Goal: Information Seeking & Learning: Learn about a topic

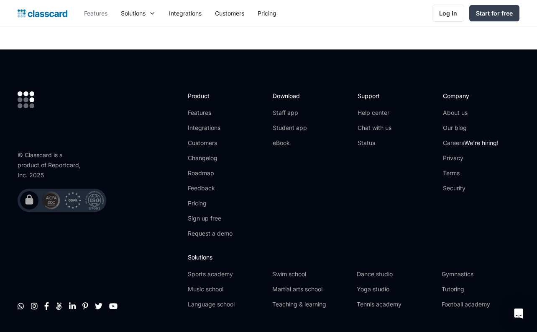
click at [103, 10] on link "Features" at bounding box center [95, 13] width 37 height 19
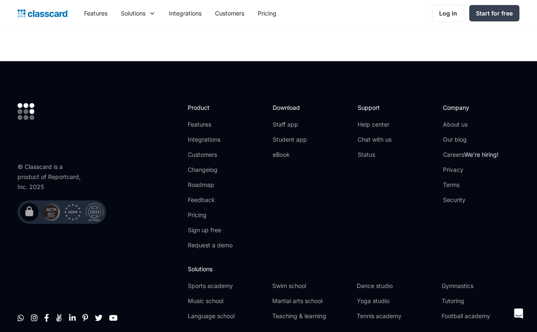
scroll to position [2506, 0]
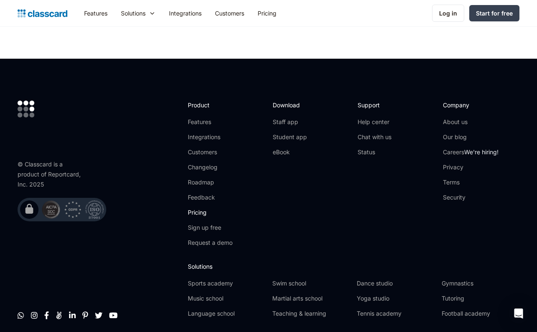
click at [201, 208] on link "Pricing" at bounding box center [210, 212] width 45 height 8
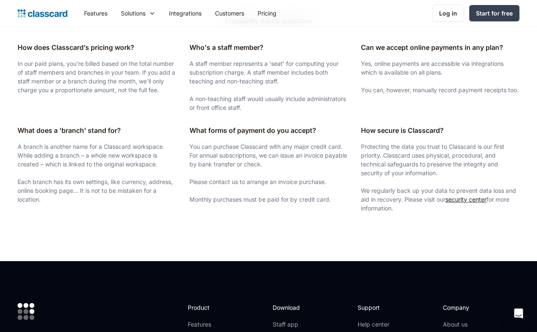
scroll to position [1389, 0]
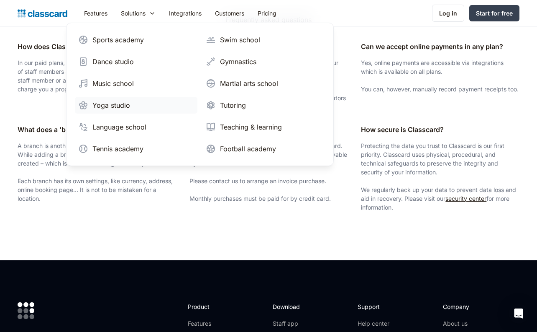
click at [125, 100] on div "Yoga studio" at bounding box center [112, 105] width 38 height 10
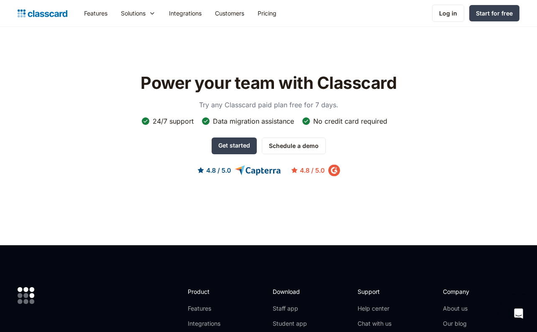
scroll to position [2556, 0]
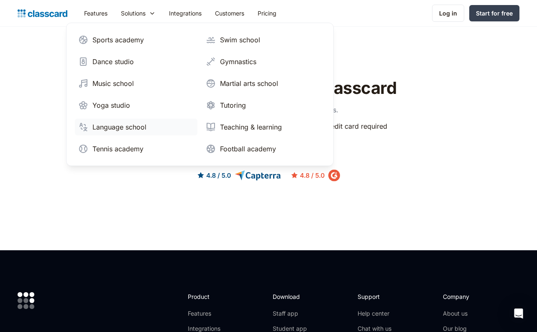
click at [146, 126] on div "Language school" at bounding box center [120, 127] width 54 height 10
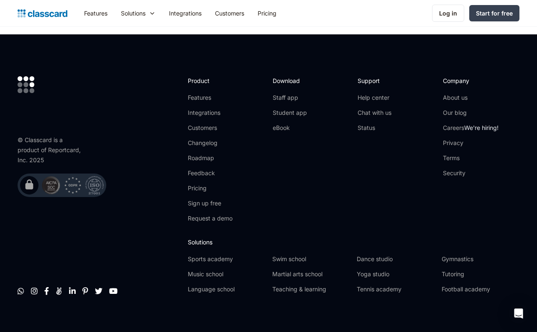
scroll to position [2797, 0]
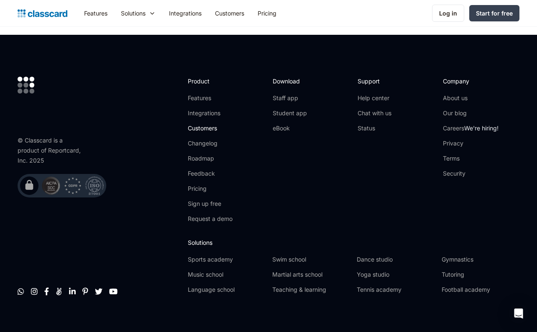
click at [188, 124] on link "Customers" at bounding box center [210, 128] width 45 height 8
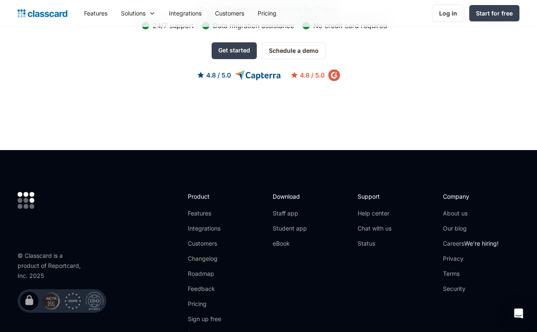
scroll to position [1072, 0]
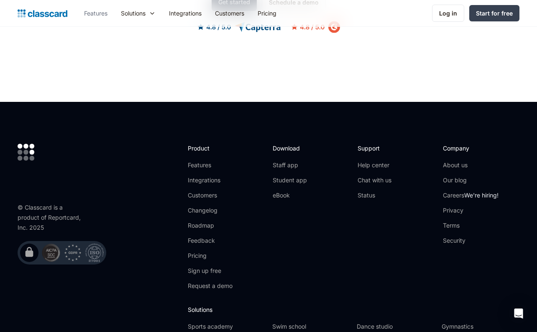
click at [91, 12] on link "Features" at bounding box center [95, 13] width 37 height 19
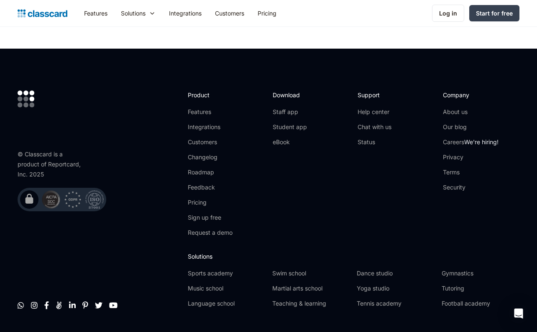
scroll to position [2516, 0]
click at [445, 138] on link "Careers We're hiring!" at bounding box center [471, 142] width 56 height 8
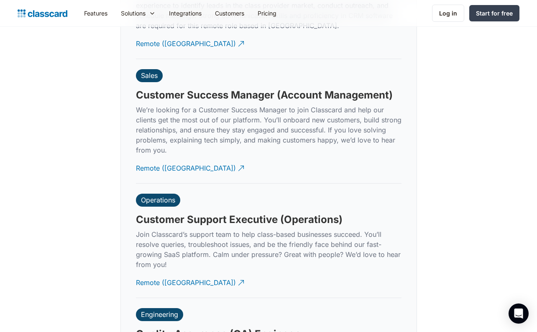
scroll to position [2402, 0]
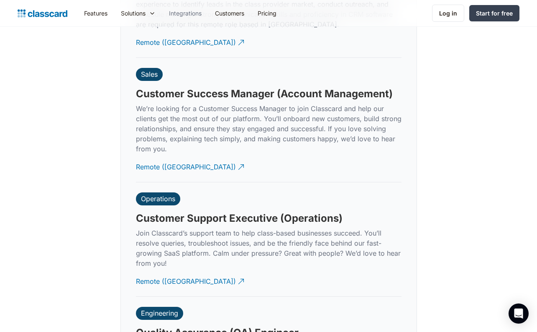
click at [179, 16] on link "Integrations" at bounding box center [185, 13] width 46 height 19
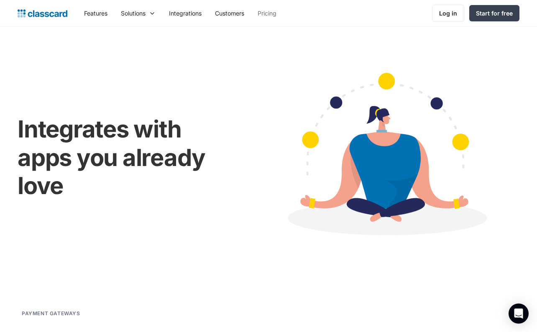
click at [273, 18] on link "Pricing" at bounding box center [267, 13] width 32 height 19
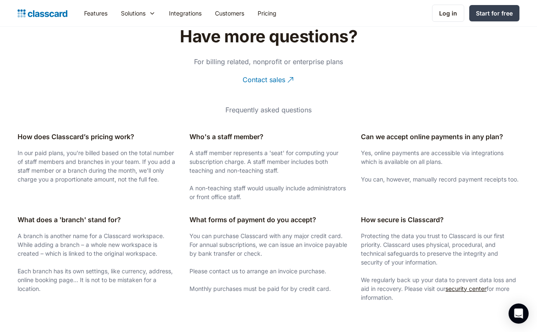
scroll to position [1299, 0]
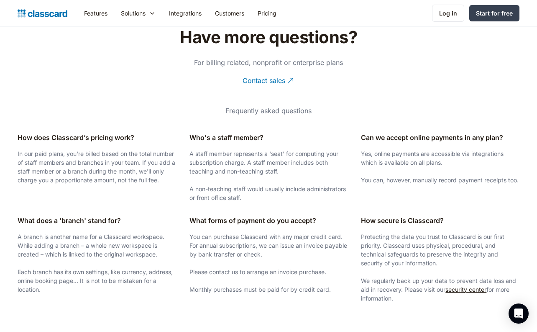
click at [242, 105] on p "Frequently asked questions" at bounding box center [269, 110] width 266 height 10
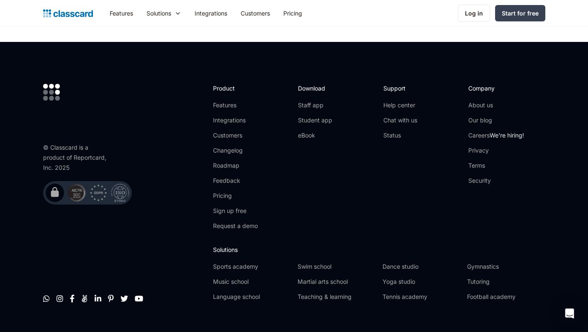
scroll to position [1608, 0]
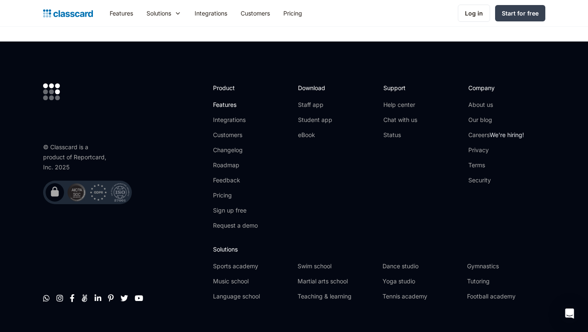
click at [218, 106] on link "Features" at bounding box center [235, 104] width 45 height 8
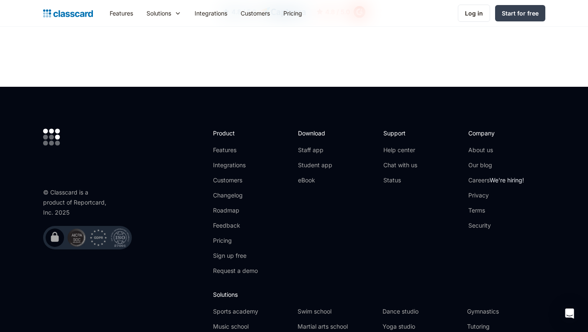
scroll to position [2479, 0]
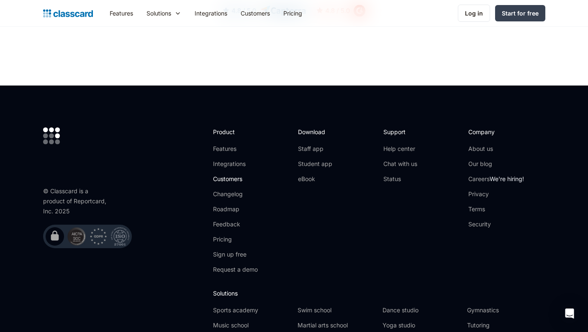
click at [228, 175] on link "Customers" at bounding box center [235, 179] width 45 height 8
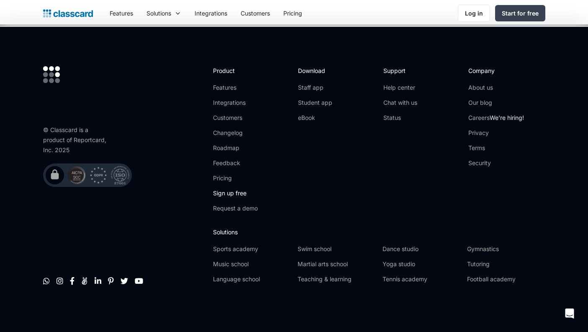
scroll to position [1148, 0]
click at [217, 179] on link "Pricing" at bounding box center [235, 179] width 45 height 8
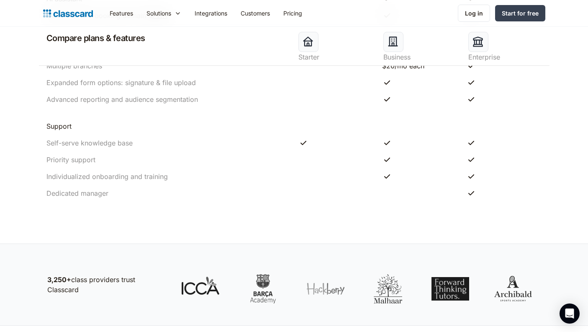
scroll to position [944, 0]
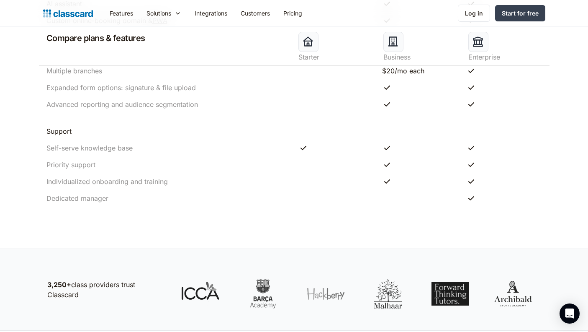
click at [296, 16] on link "Pricing" at bounding box center [293, 13] width 32 height 19
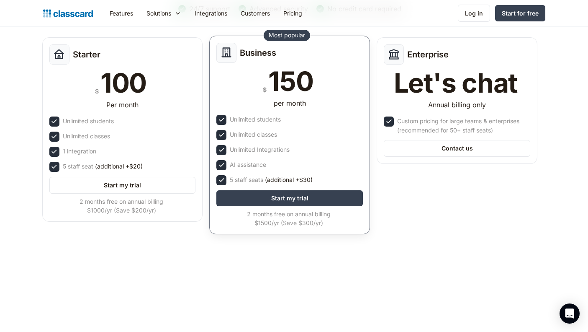
scroll to position [112, 0]
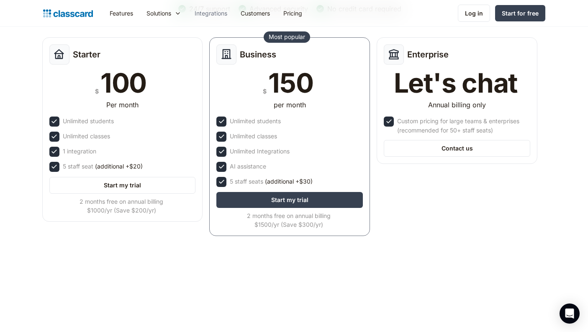
click at [213, 17] on link "Integrations" at bounding box center [211, 13] width 46 height 19
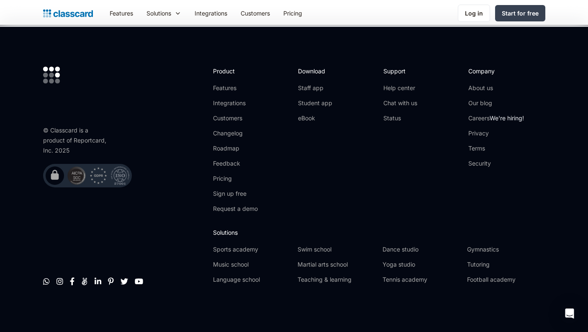
scroll to position [2001, 0]
click at [214, 91] on link "Features" at bounding box center [235, 88] width 45 height 8
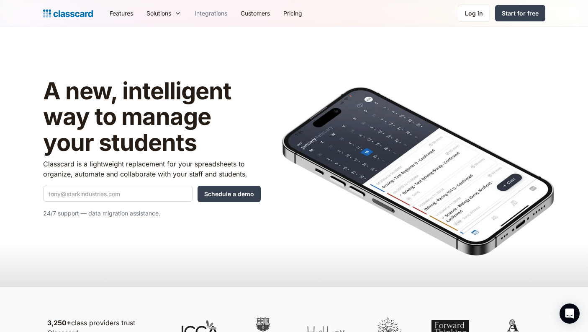
click at [217, 16] on link "Integrations" at bounding box center [211, 13] width 46 height 19
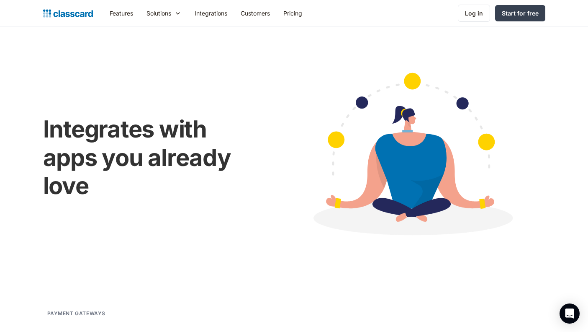
click at [213, 13] on link "Integrations" at bounding box center [211, 13] width 46 height 19
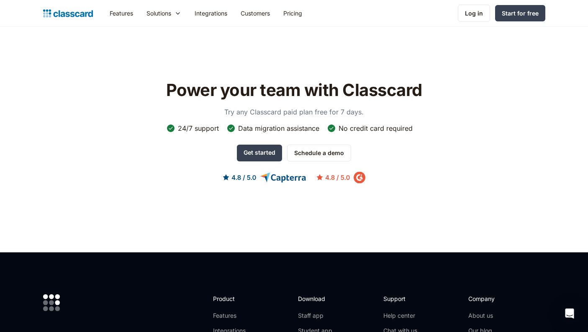
scroll to position [1777, 0]
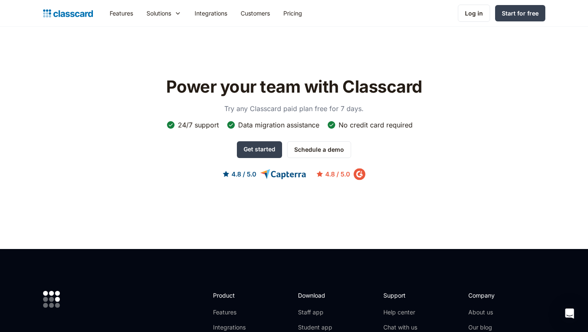
click at [219, 16] on link "Integrations" at bounding box center [211, 13] width 46 height 19
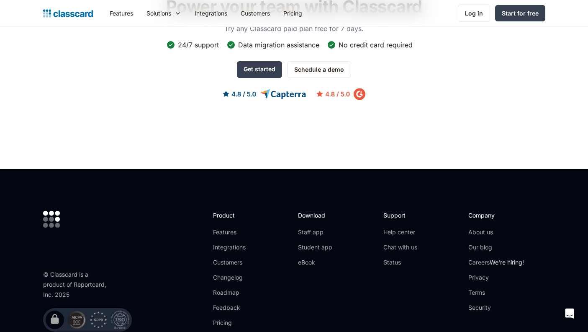
scroll to position [1872, 0]
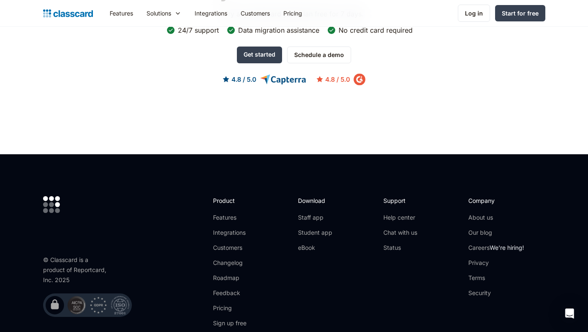
click at [215, 11] on link "Integrations" at bounding box center [211, 13] width 46 height 19
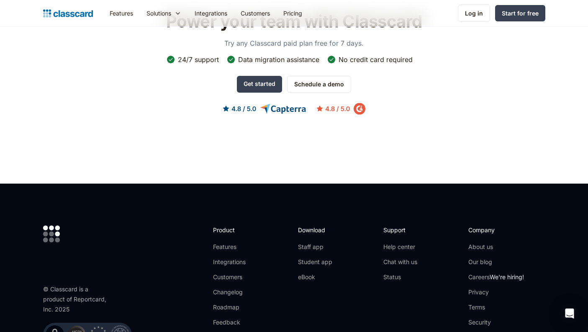
scroll to position [1843, 0]
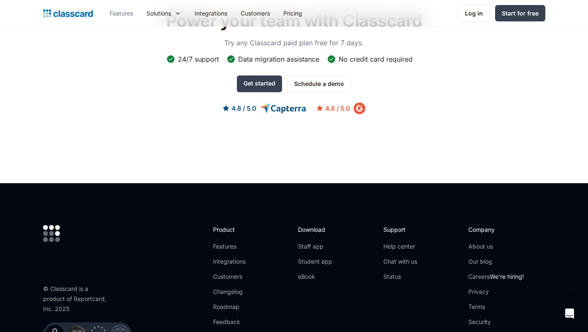
click at [123, 12] on link "Features" at bounding box center [121, 13] width 37 height 19
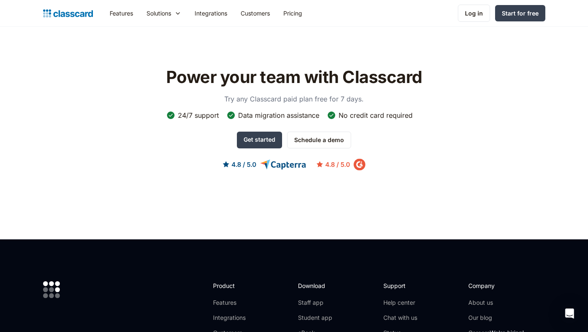
scroll to position [2366, 0]
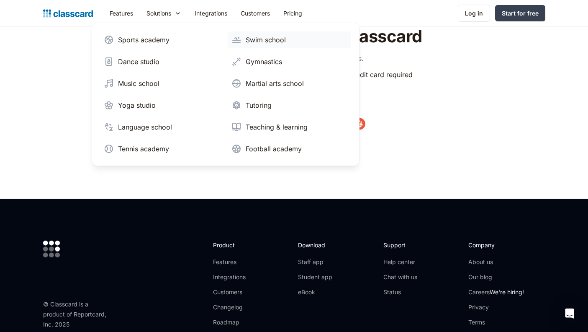
click at [251, 42] on div "Swim school" at bounding box center [266, 40] width 40 height 10
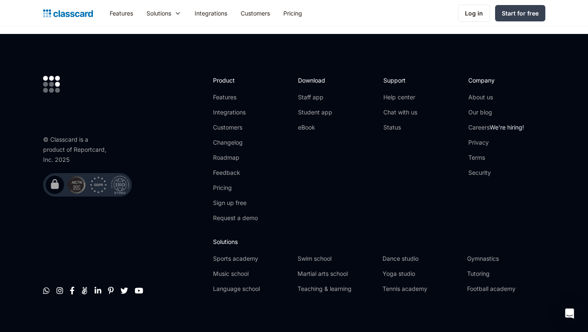
scroll to position [2772, 0]
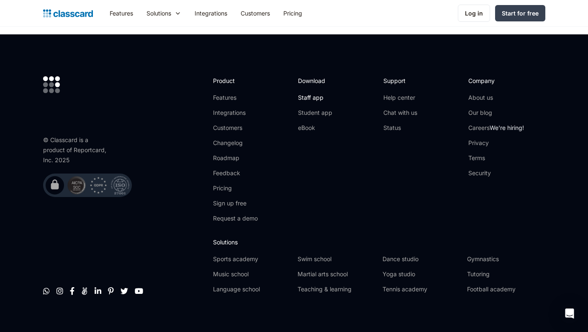
click at [311, 93] on link "Staff app" at bounding box center [315, 97] width 34 height 8
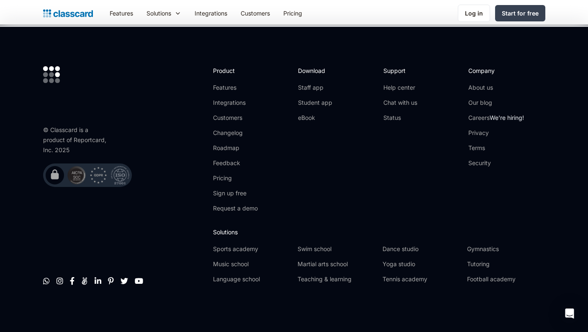
scroll to position [1080, 0]
click at [227, 87] on link "Features" at bounding box center [235, 87] width 45 height 8
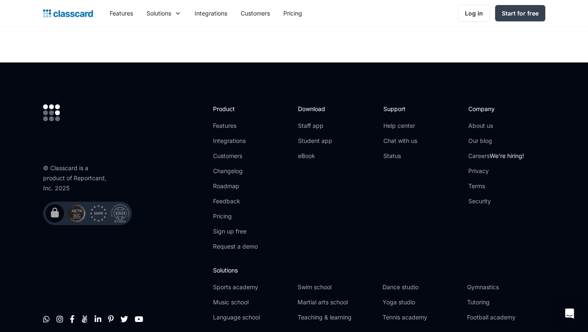
scroll to position [2505, 0]
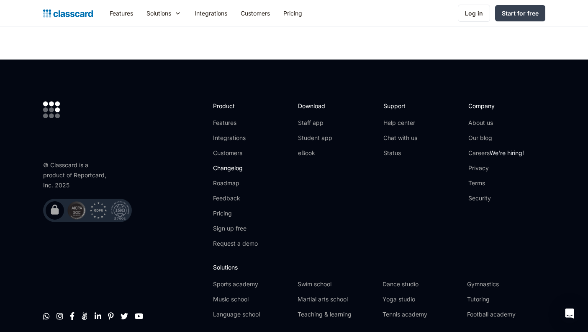
click at [233, 164] on link "Changelog" at bounding box center [235, 168] width 45 height 8
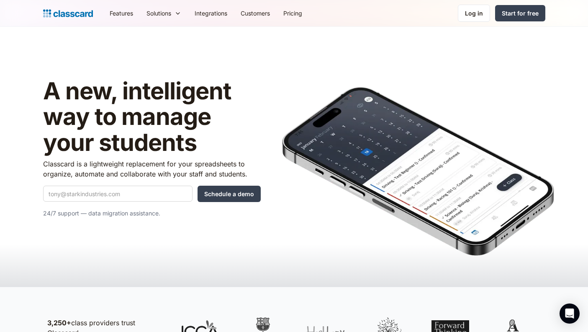
scroll to position [0, 0]
click at [129, 13] on link "Features" at bounding box center [121, 13] width 37 height 19
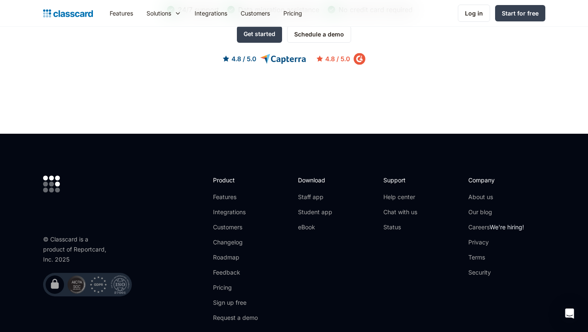
scroll to position [2327, 0]
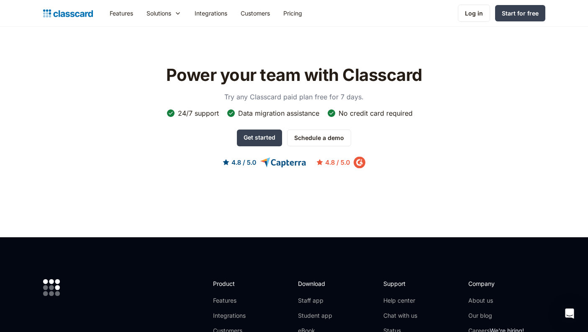
click at [92, 13] on img "home" at bounding box center [68, 14] width 50 height 12
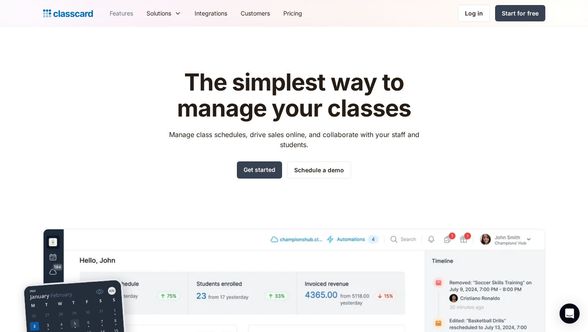
click at [121, 10] on link "Features" at bounding box center [121, 13] width 37 height 19
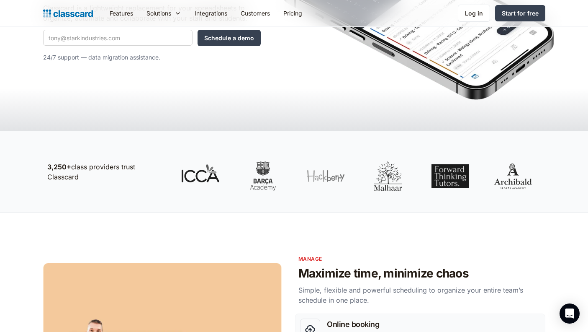
scroll to position [152, 0]
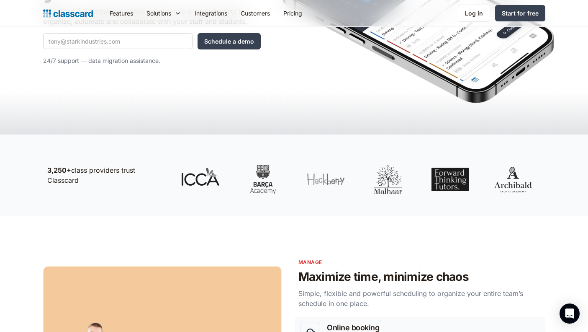
click at [129, 15] on link "Features" at bounding box center [121, 13] width 37 height 19
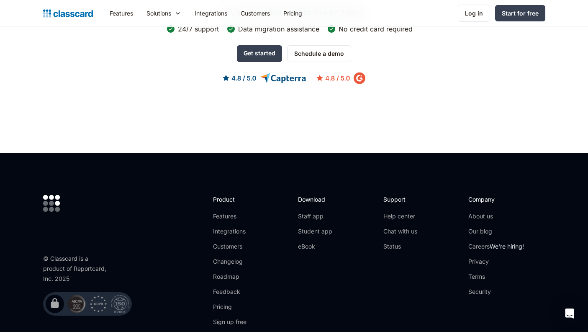
scroll to position [2419, 0]
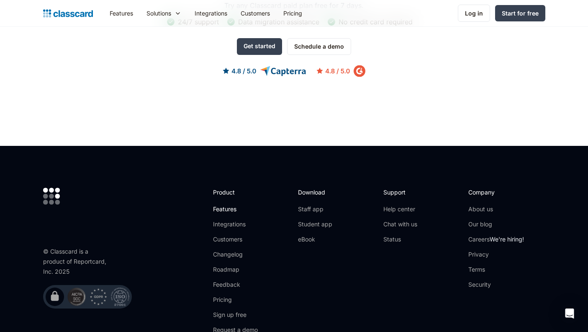
click at [235, 205] on link "Features" at bounding box center [235, 209] width 45 height 8
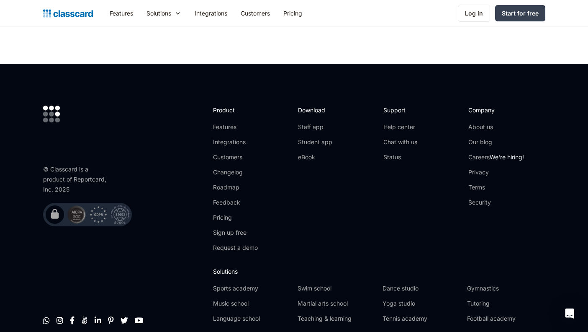
scroll to position [2499, 0]
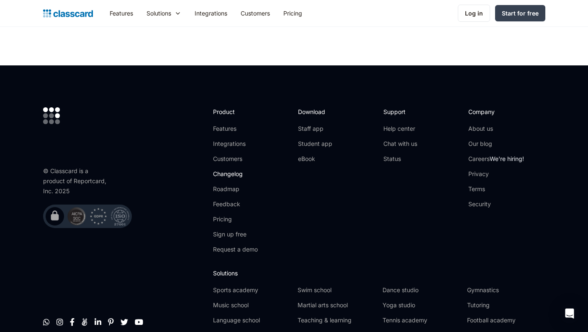
click at [231, 170] on link "Changelog" at bounding box center [235, 174] width 45 height 8
